Goal: Transaction & Acquisition: Purchase product/service

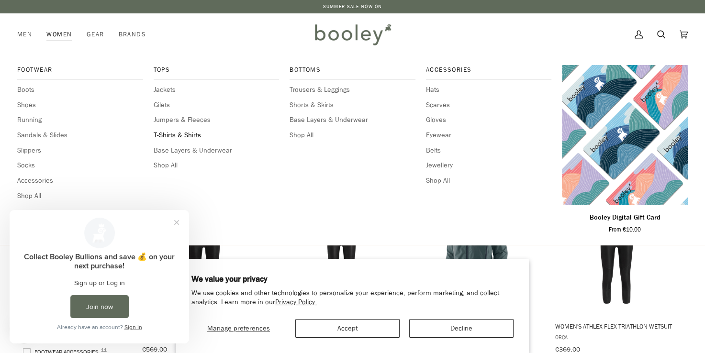
click at [176, 131] on span "T-Shirts & Shirts" at bounding box center [217, 135] width 126 height 11
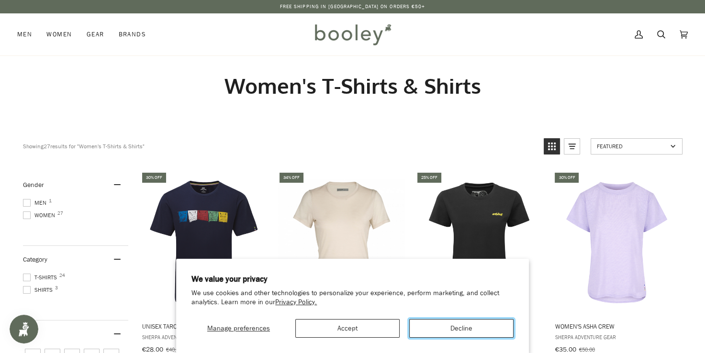
click at [425, 330] on button "Decline" at bounding box center [461, 328] width 104 height 19
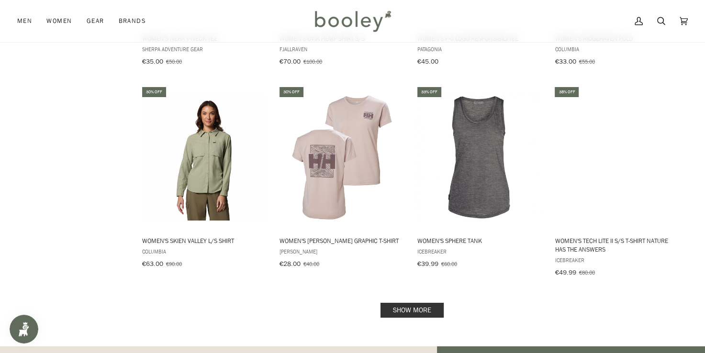
scroll to position [905, 0]
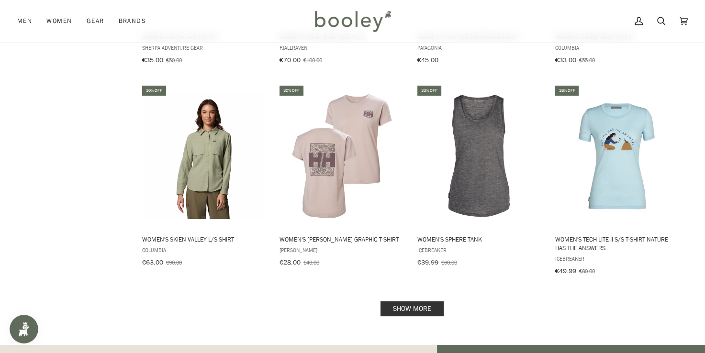
click at [422, 302] on link "Show more" at bounding box center [412, 309] width 63 height 15
